Goal: Task Accomplishment & Management: Manage account settings

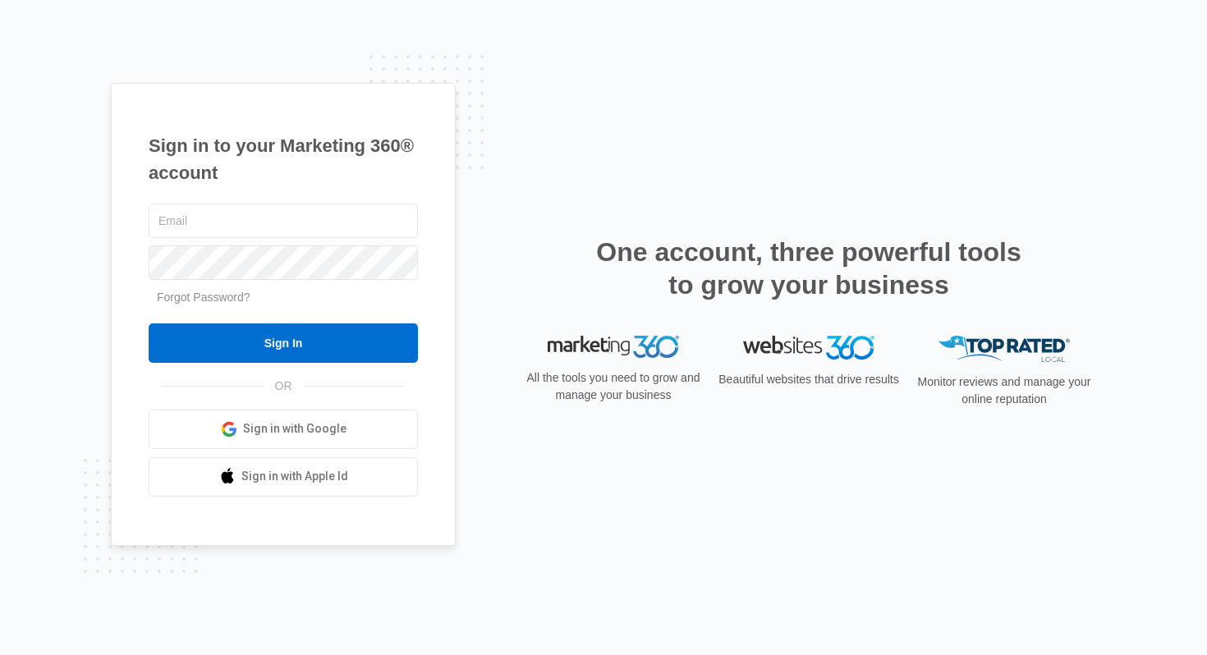
type input "[PERSON_NAME][EMAIL_ADDRESS][PERSON_NAME][DOMAIN_NAME]"
click at [410, 314] on form "tyler.rasdon@madwire.com Forgot Password? Sign In" at bounding box center [283, 281] width 269 height 163
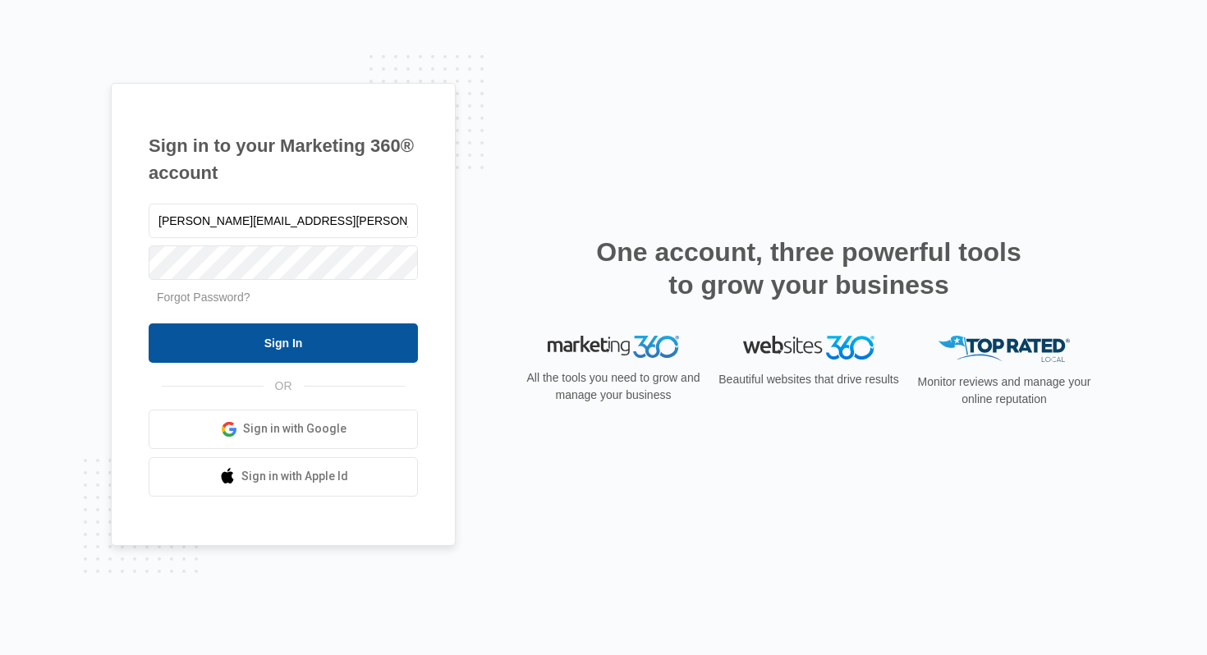
click at [373, 344] on input "Sign In" at bounding box center [283, 342] width 269 height 39
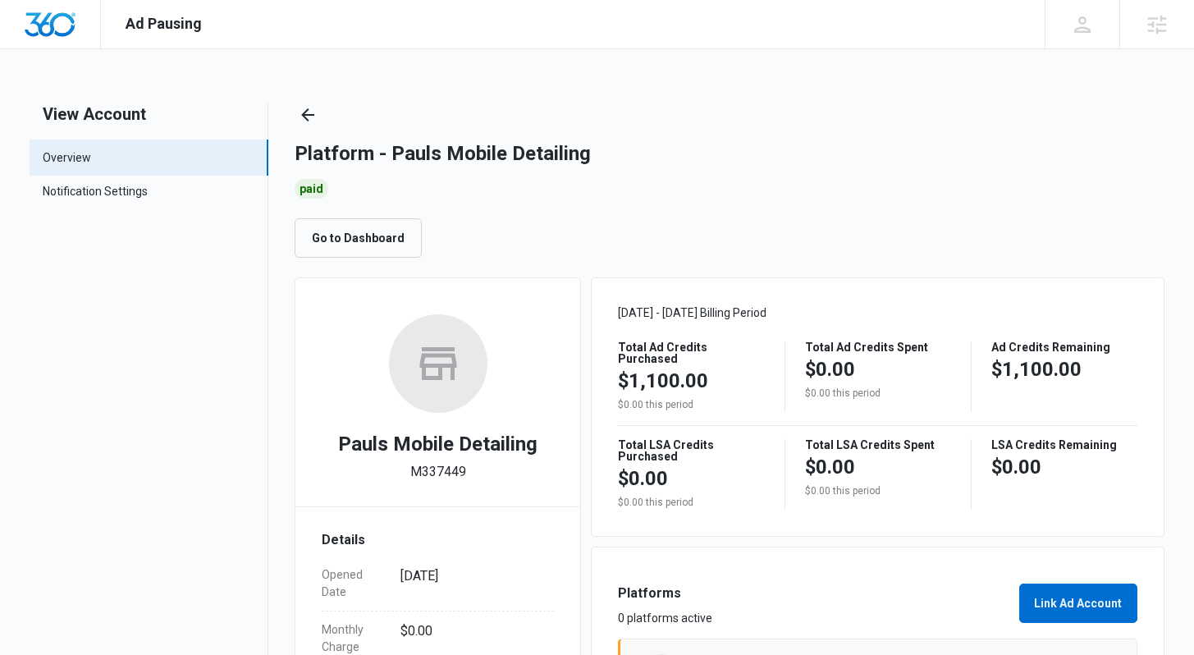
click at [691, 237] on div "Go to Dashboard" at bounding box center [729, 237] width 869 height 39
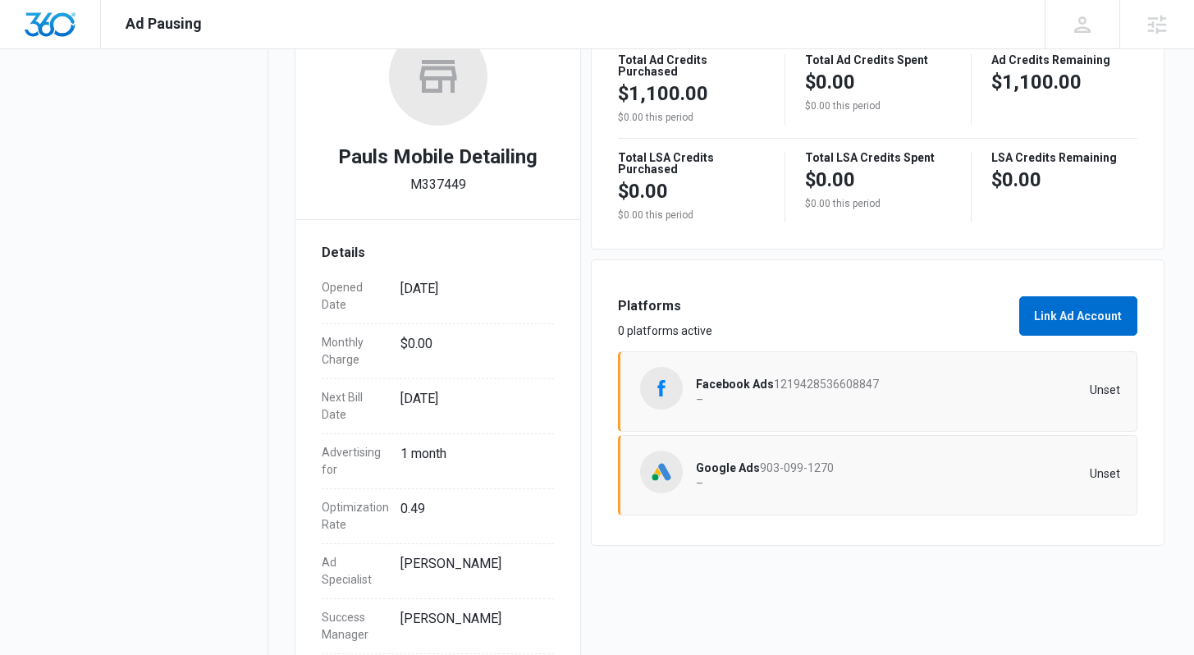
scroll to position [219, 0]
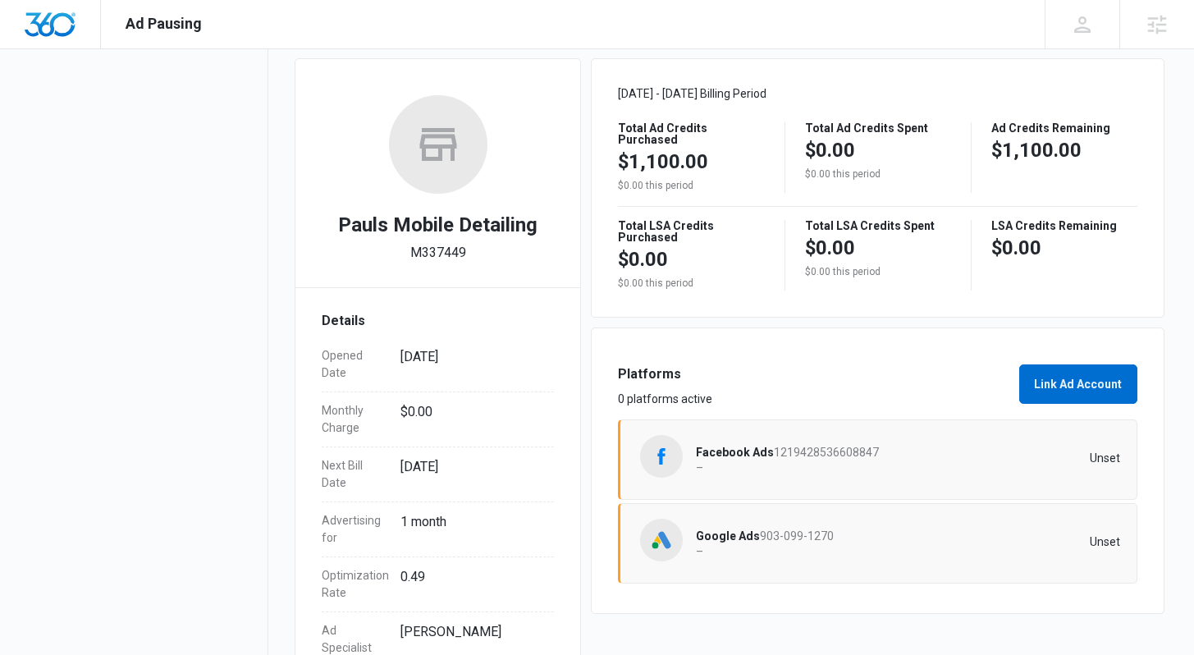
click at [832, 458] on span "1219428536608847" at bounding box center [826, 452] width 105 height 13
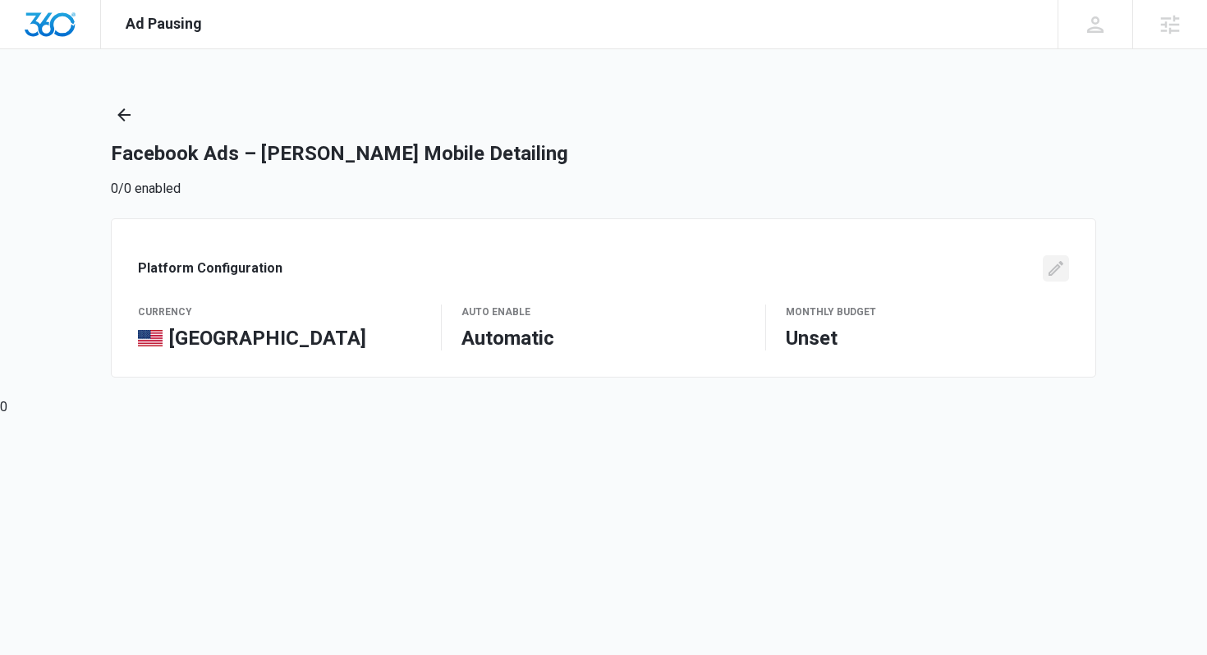
click at [1051, 277] on icon "Edit" at bounding box center [1056, 269] width 20 height 20
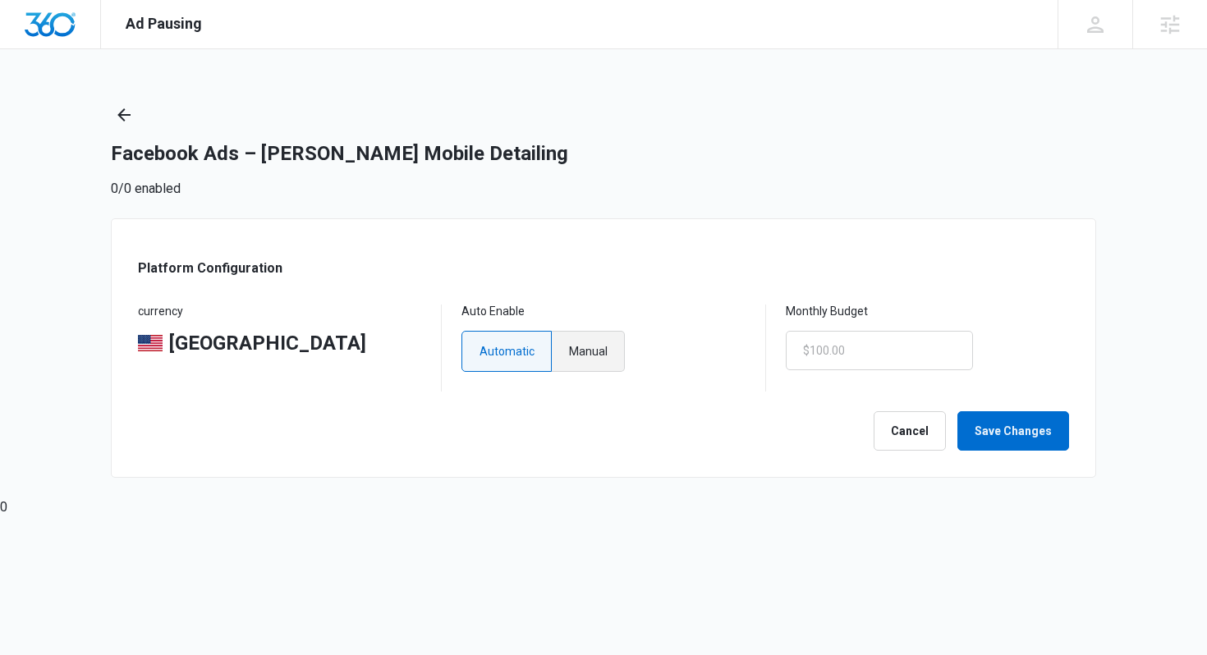
click at [611, 345] on label "Manual" at bounding box center [588, 351] width 73 height 41
click at [569, 350] on input "Manual" at bounding box center [568, 350] width 1 height 1
radio input "true"
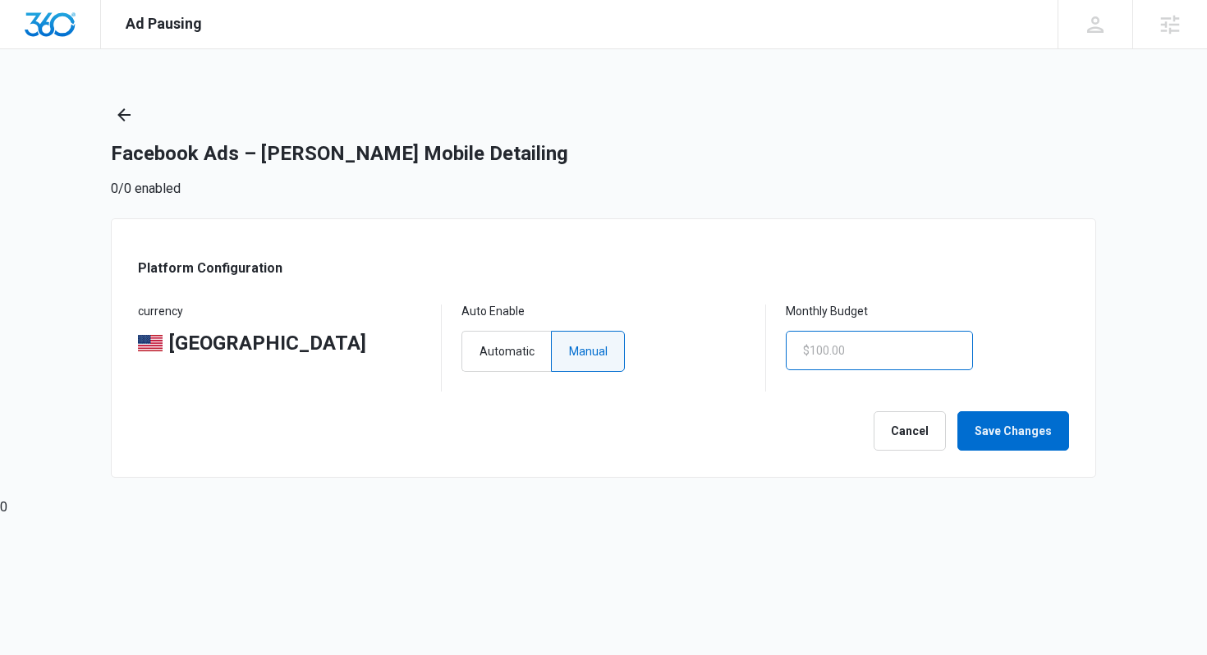
click at [869, 344] on input "text" at bounding box center [878, 350] width 187 height 39
type input "$1.00"
click at [1013, 436] on button "Save Changes" at bounding box center [1013, 430] width 112 height 39
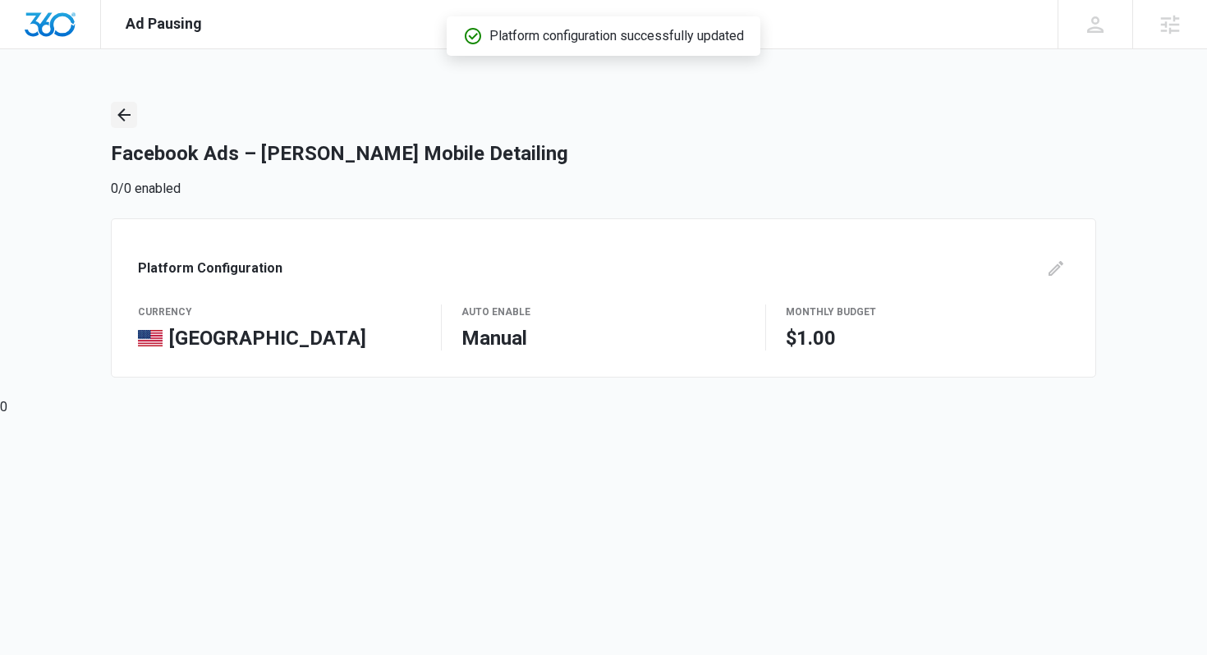
click at [128, 120] on icon "Back" at bounding box center [124, 115] width 20 height 20
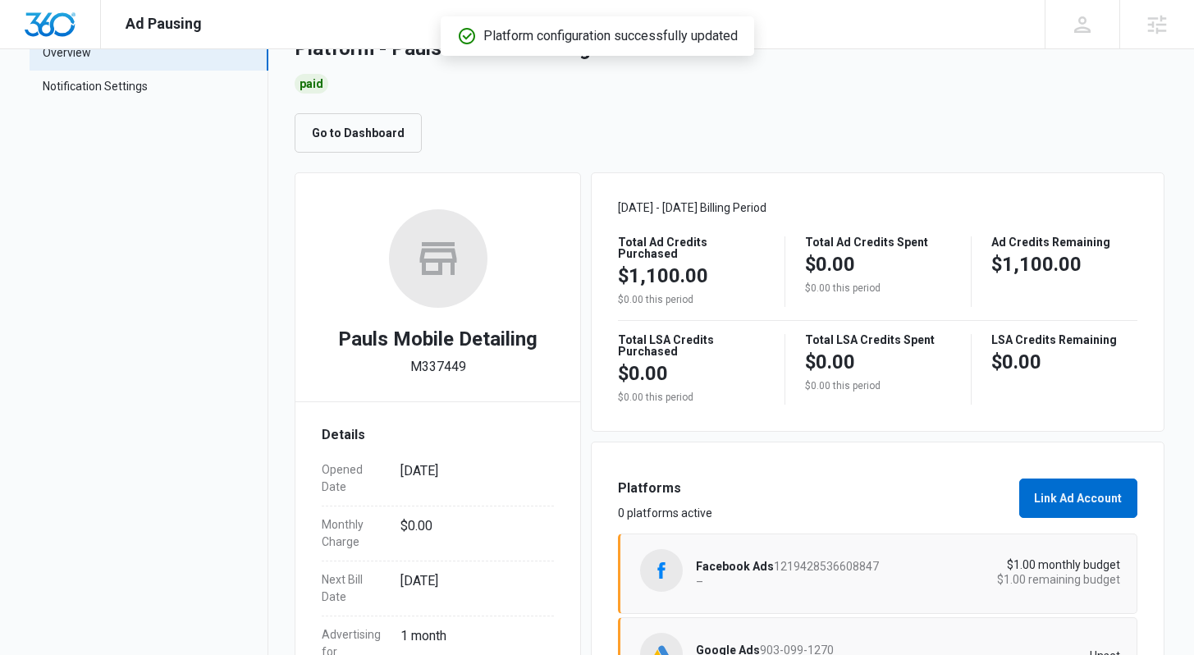
scroll to position [333, 0]
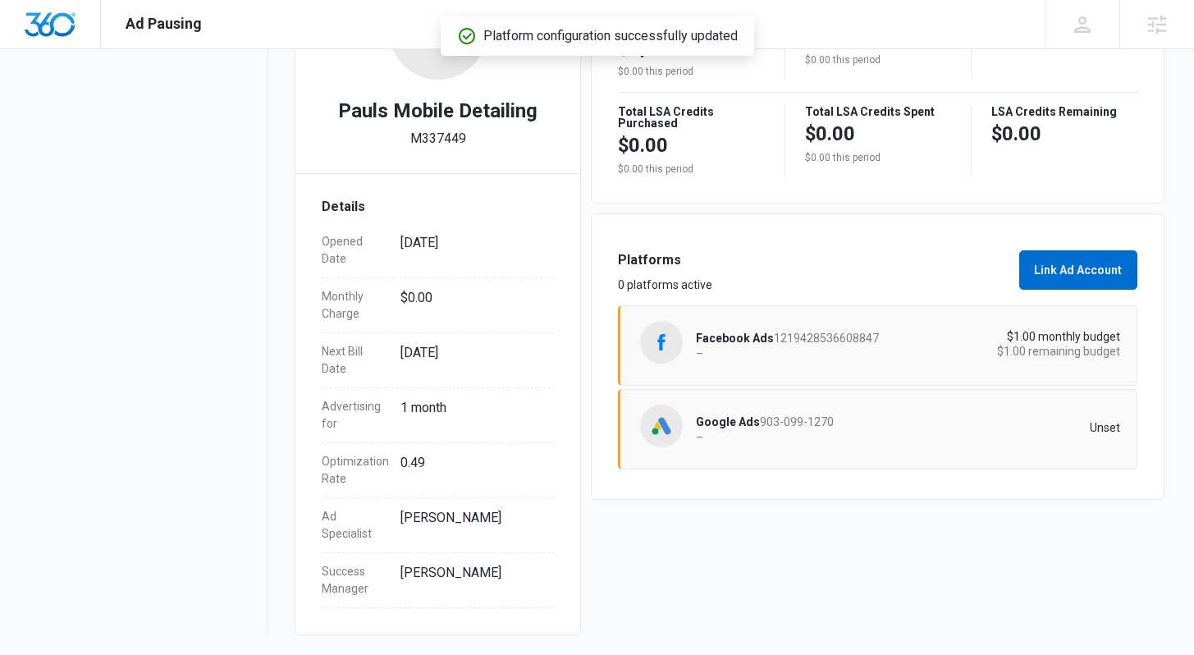
click at [979, 430] on p "Unset" at bounding box center [1015, 427] width 212 height 11
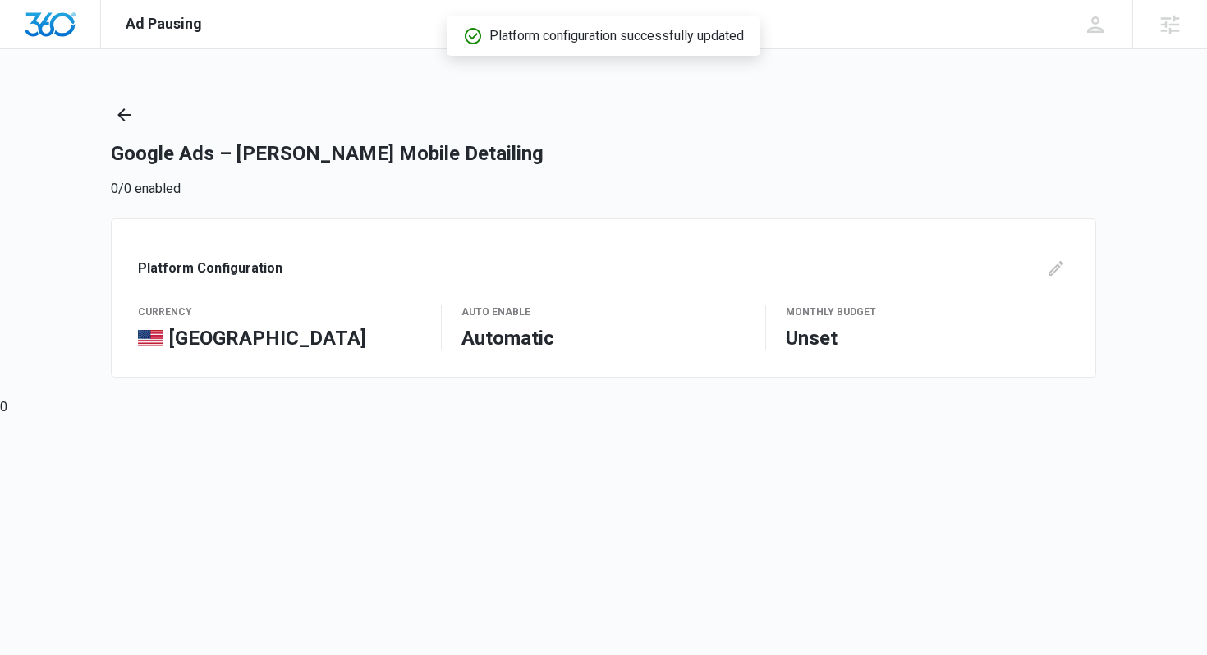
click at [1065, 254] on div "Platform Configuration currency United States Auto Enable Automatic Monthly Bud…" at bounding box center [603, 297] width 985 height 159
click at [1060, 261] on icon "Edit" at bounding box center [1056, 269] width 20 height 20
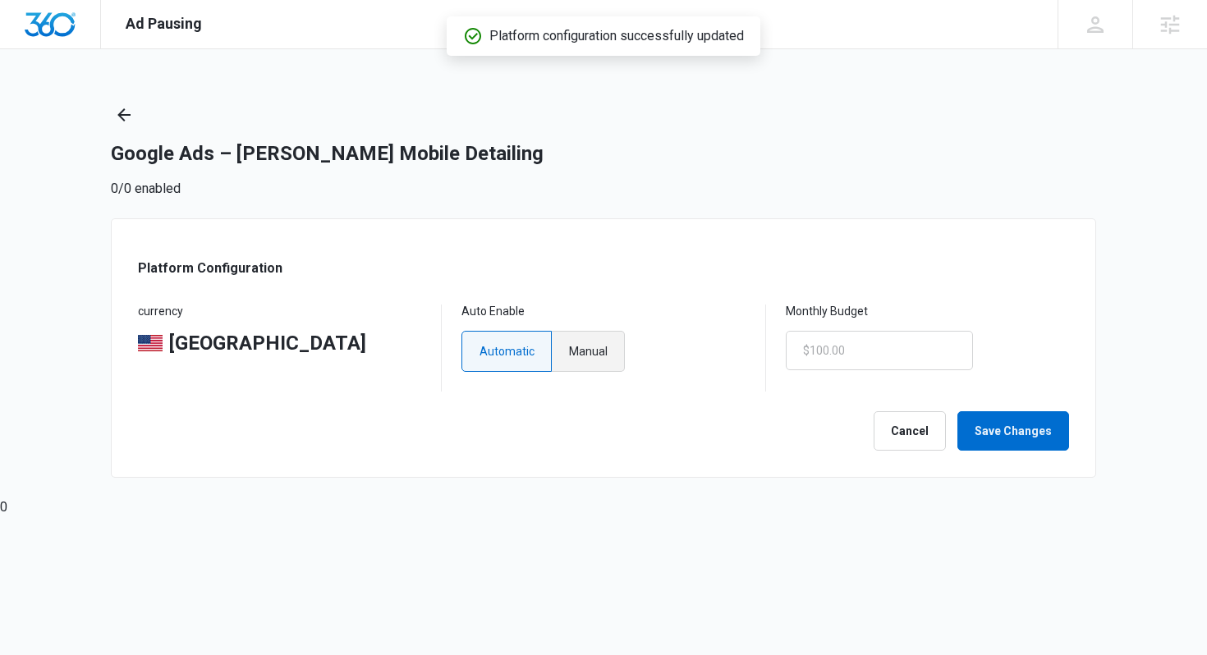
click at [613, 346] on label "Manual" at bounding box center [588, 351] width 73 height 41
click at [569, 350] on input "Manual" at bounding box center [568, 350] width 1 height 1
radio input "true"
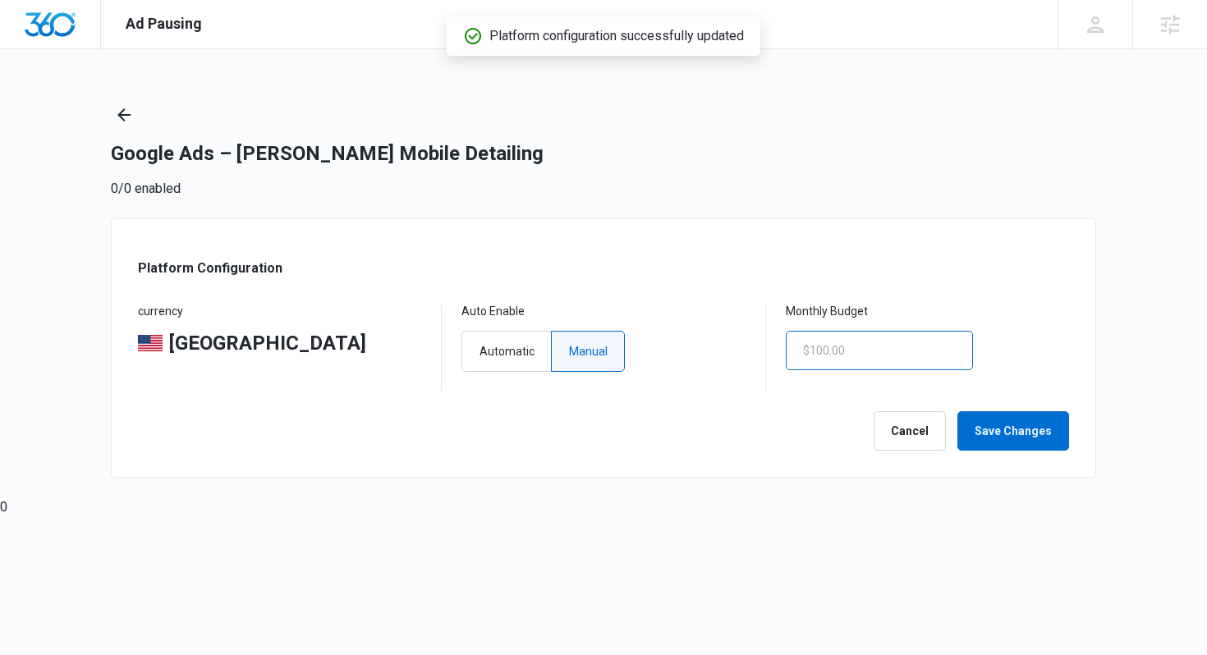
click at [893, 358] on input "text" at bounding box center [878, 350] width 187 height 39
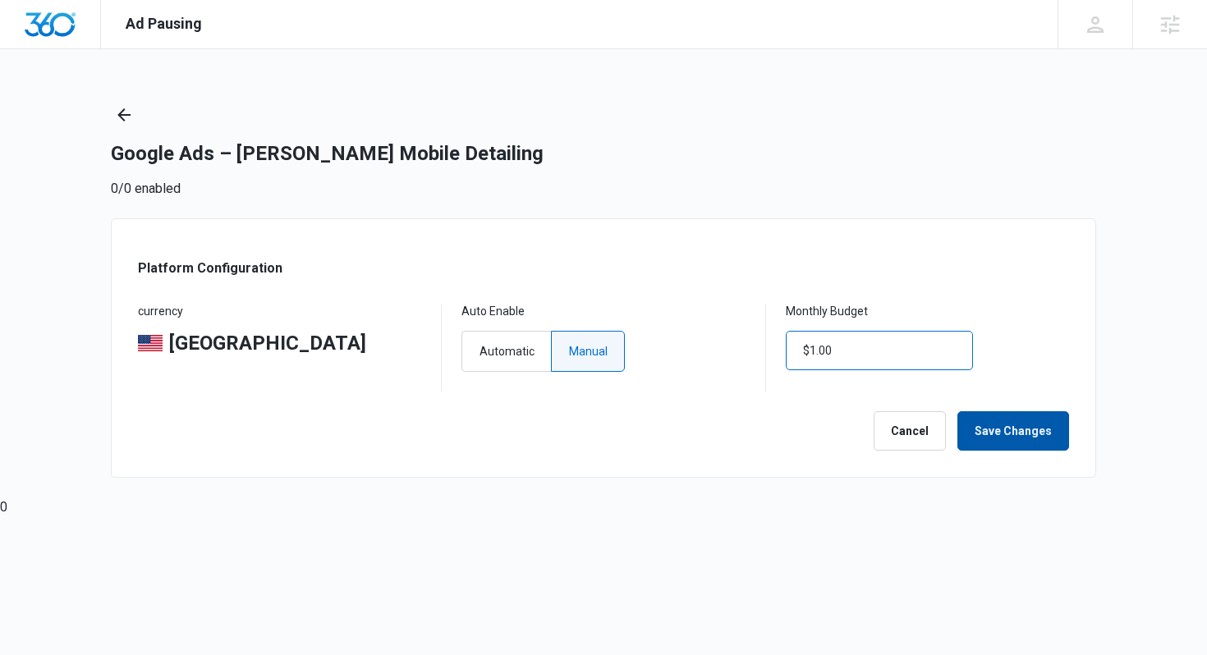
type input "$1.00"
click at [985, 424] on button "Save Changes" at bounding box center [1013, 430] width 112 height 39
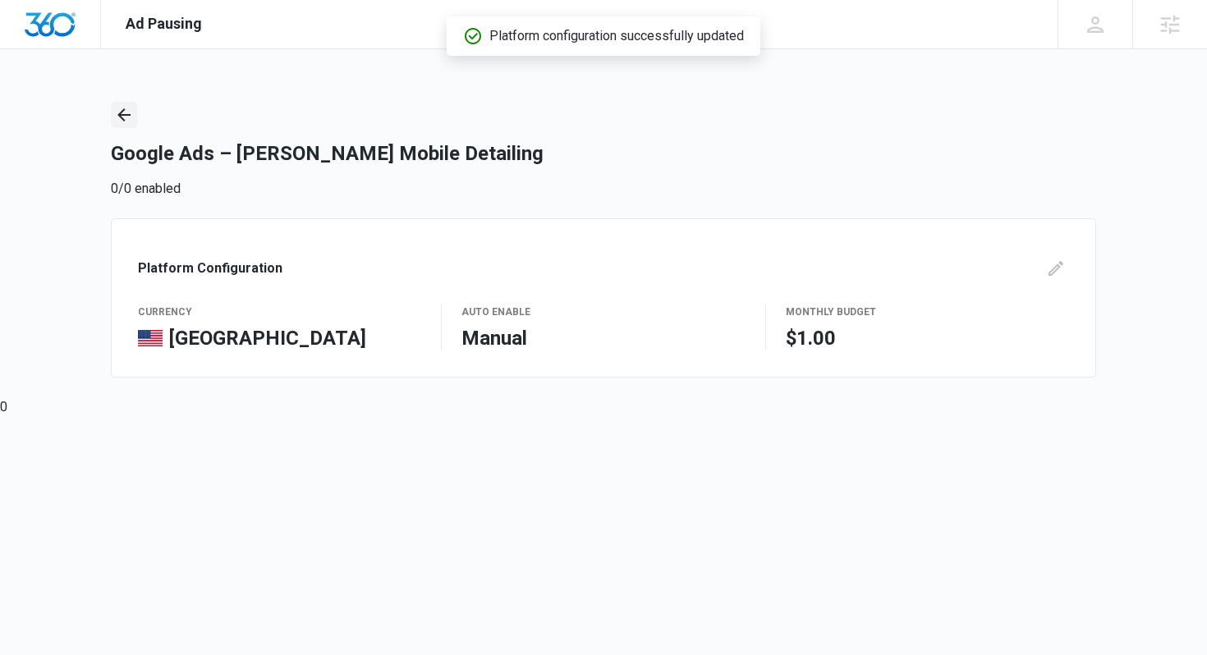
click at [120, 114] on icon "Back" at bounding box center [123, 114] width 13 height 13
